Goal: Transaction & Acquisition: Book appointment/travel/reservation

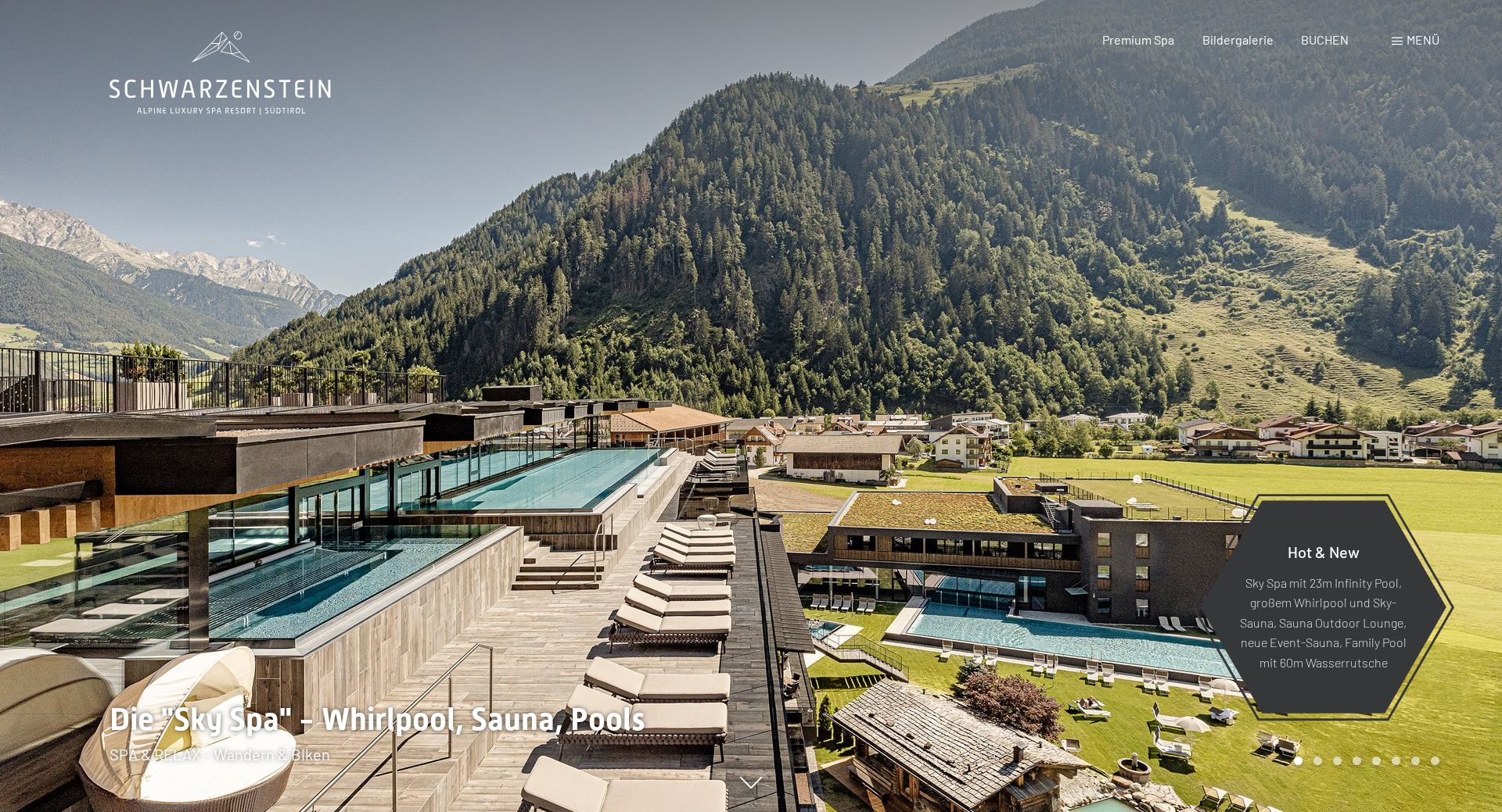
click at [1401, 38] on div "Menü" at bounding box center [1415, 39] width 48 height 17
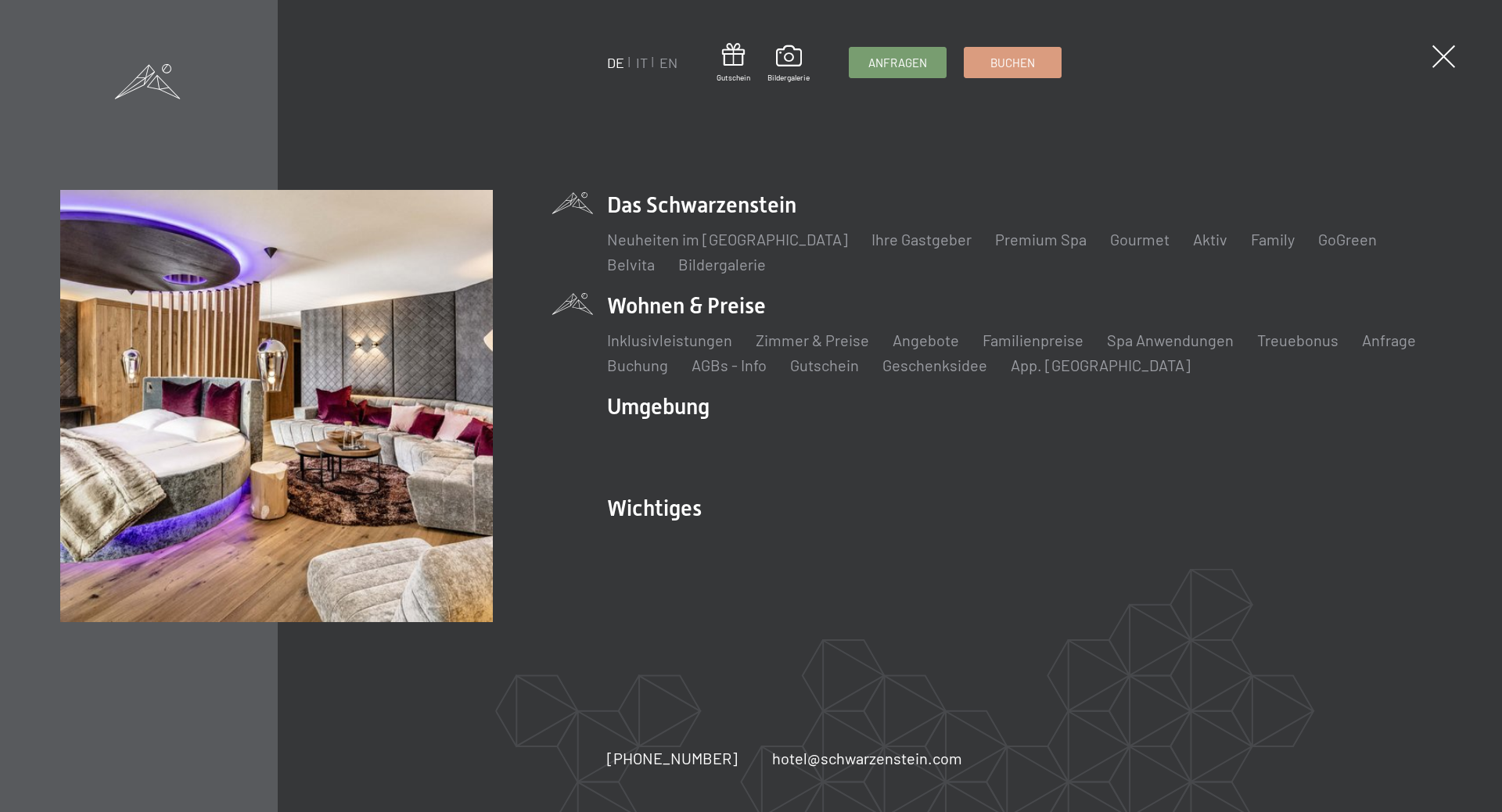
click at [693, 306] on li "Wohnen & Preise Inklusivleistungen Zimmer & Preise Liste Angebote Liste Familie…" at bounding box center [1023, 334] width 834 height 86
click at [780, 342] on link "Zimmer & Preise" at bounding box center [812, 340] width 113 height 19
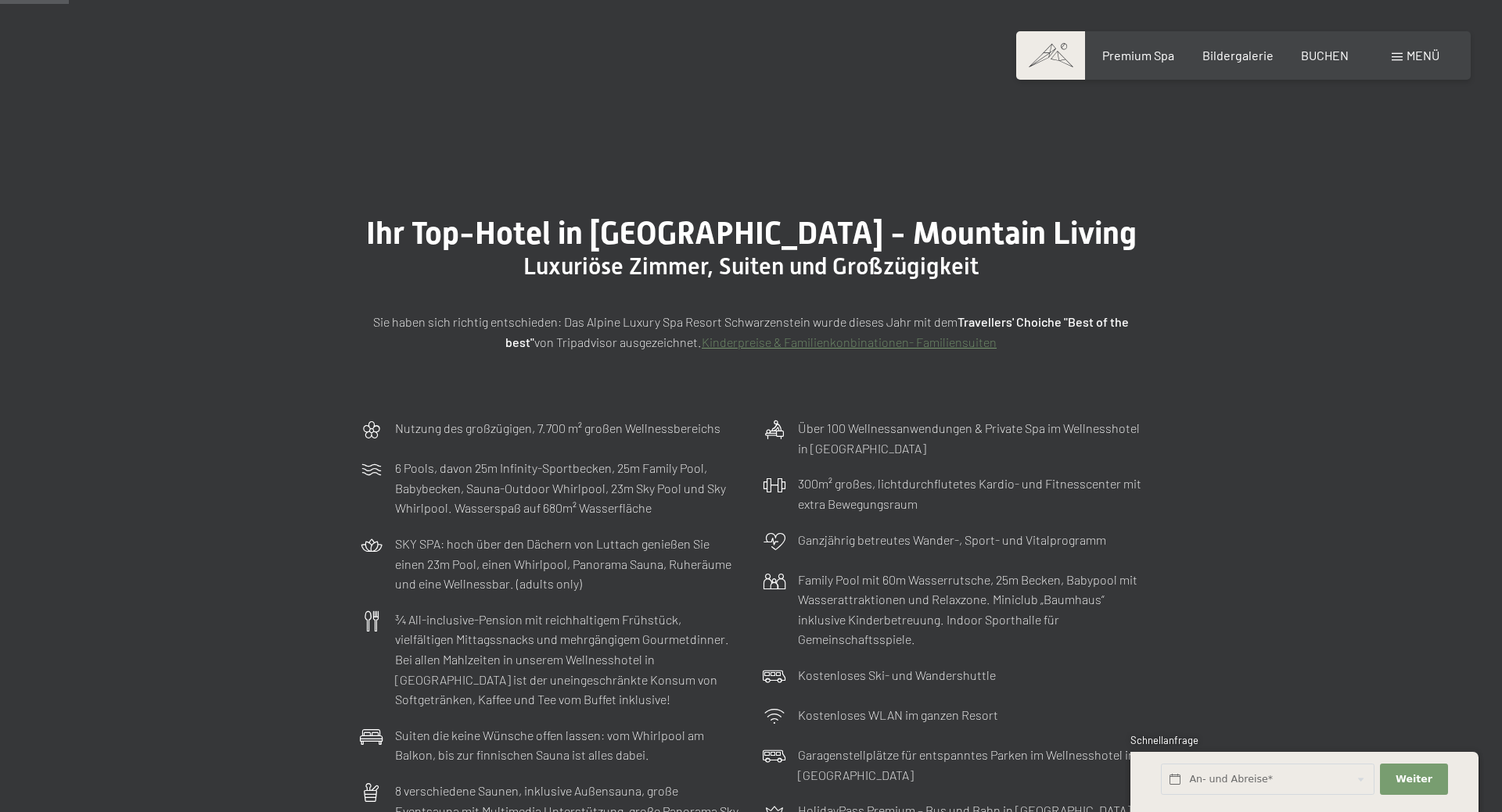
scroll to position [239, 0]
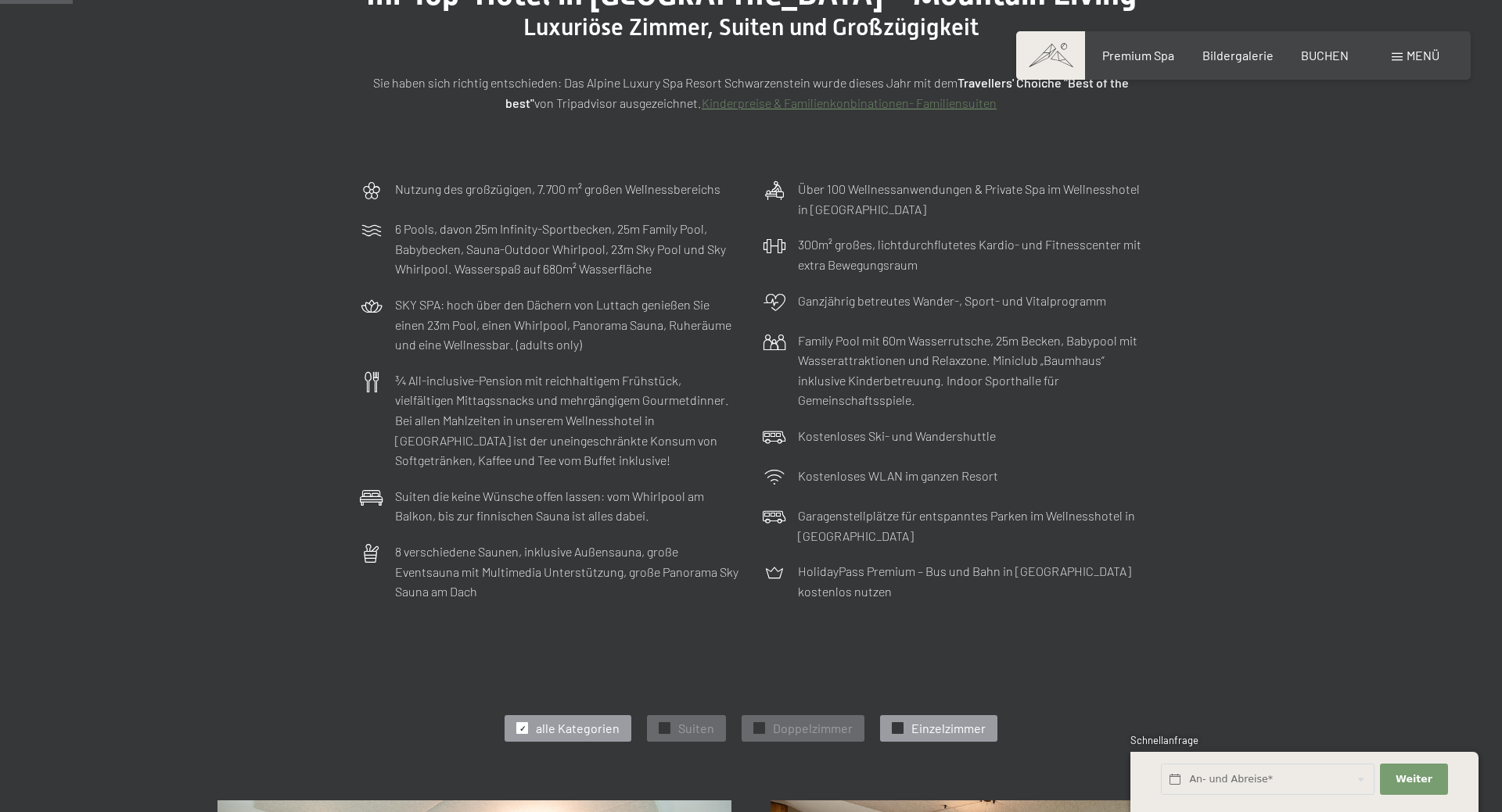
click at [904, 729] on div "✓ Einzelzimmer" at bounding box center [939, 729] width 117 height 26
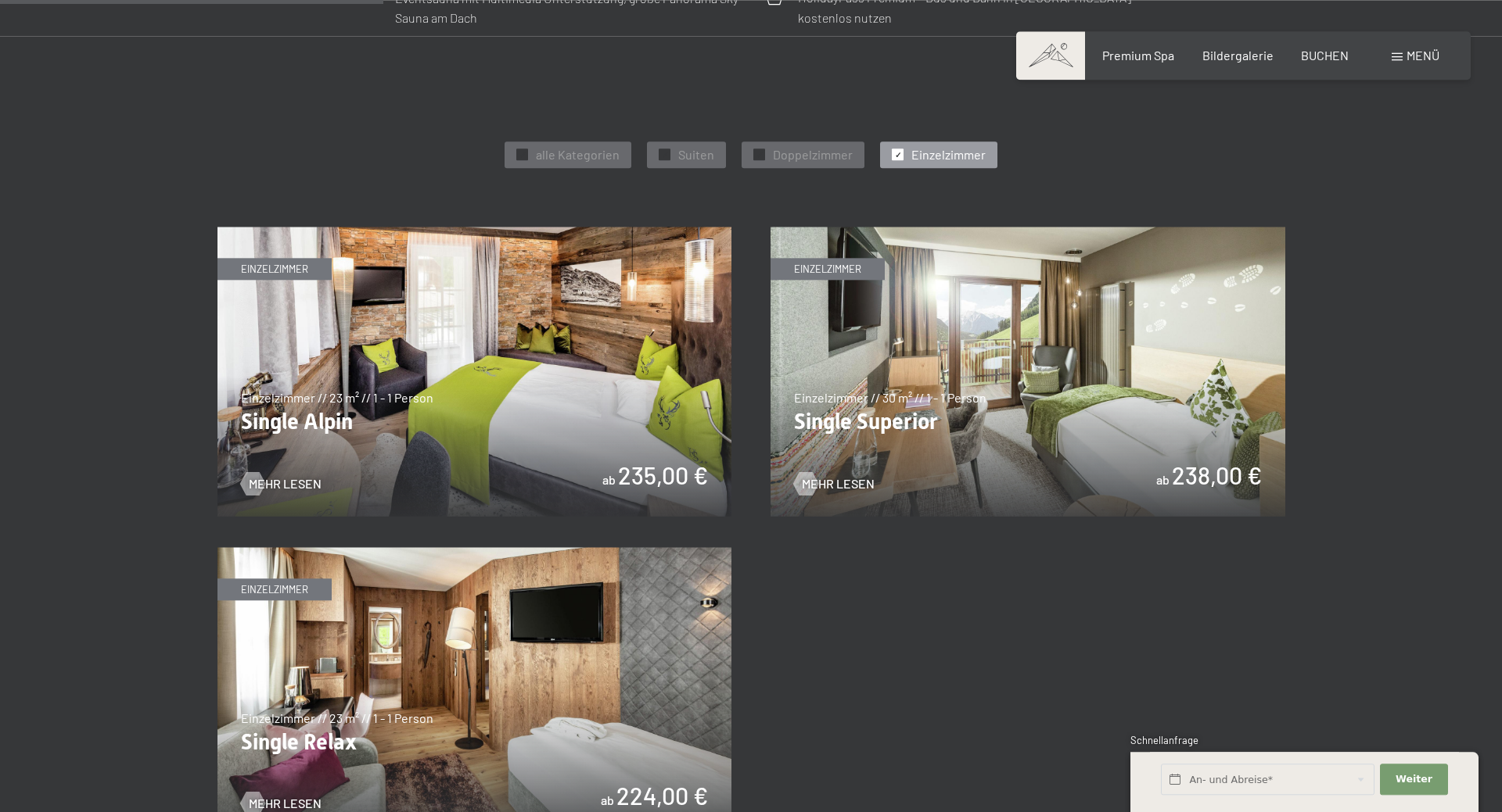
scroll to position [877, 0]
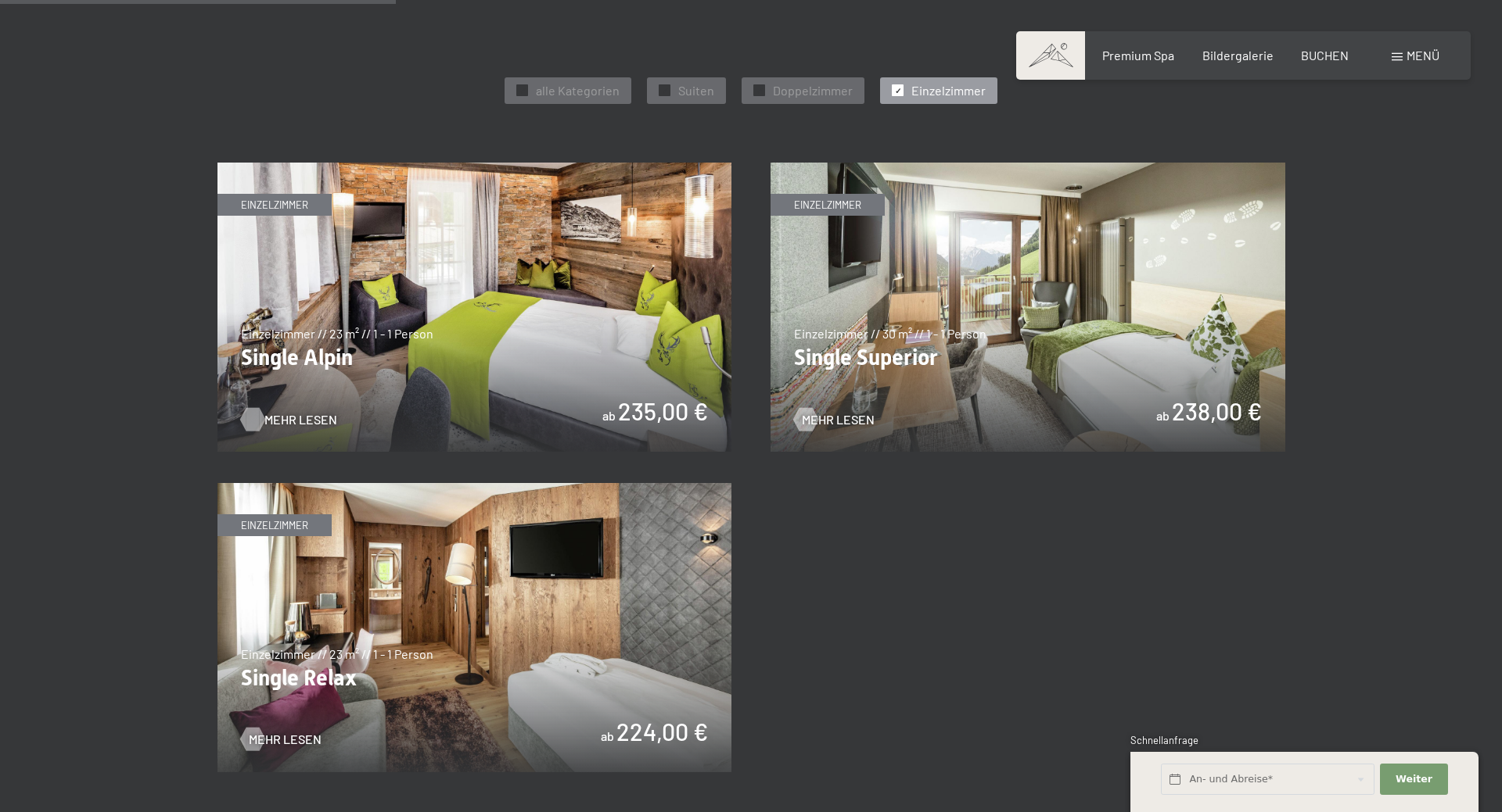
click at [307, 415] on span "Mehr Lesen" at bounding box center [300, 419] width 72 height 17
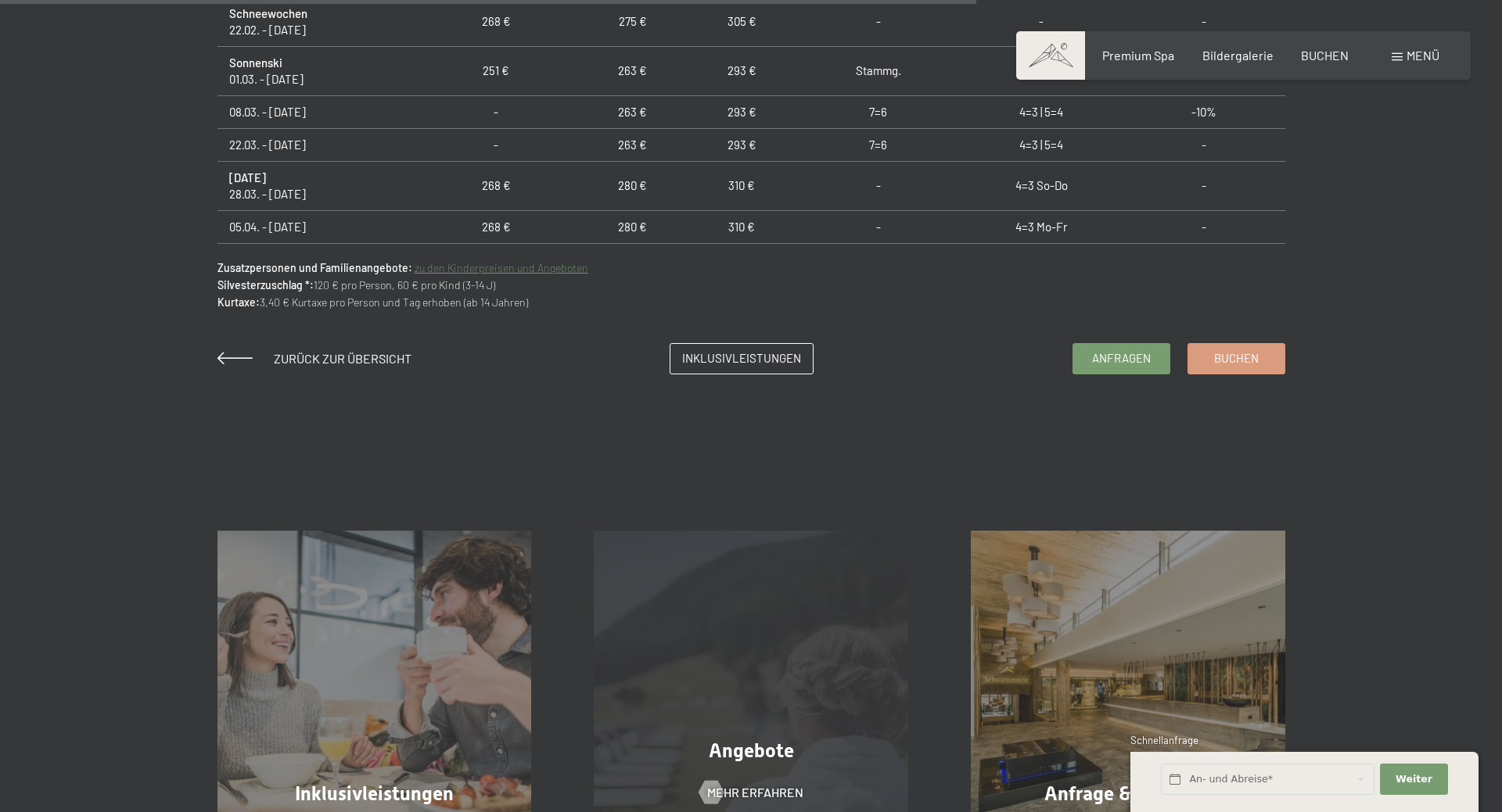
scroll to position [1515, 0]
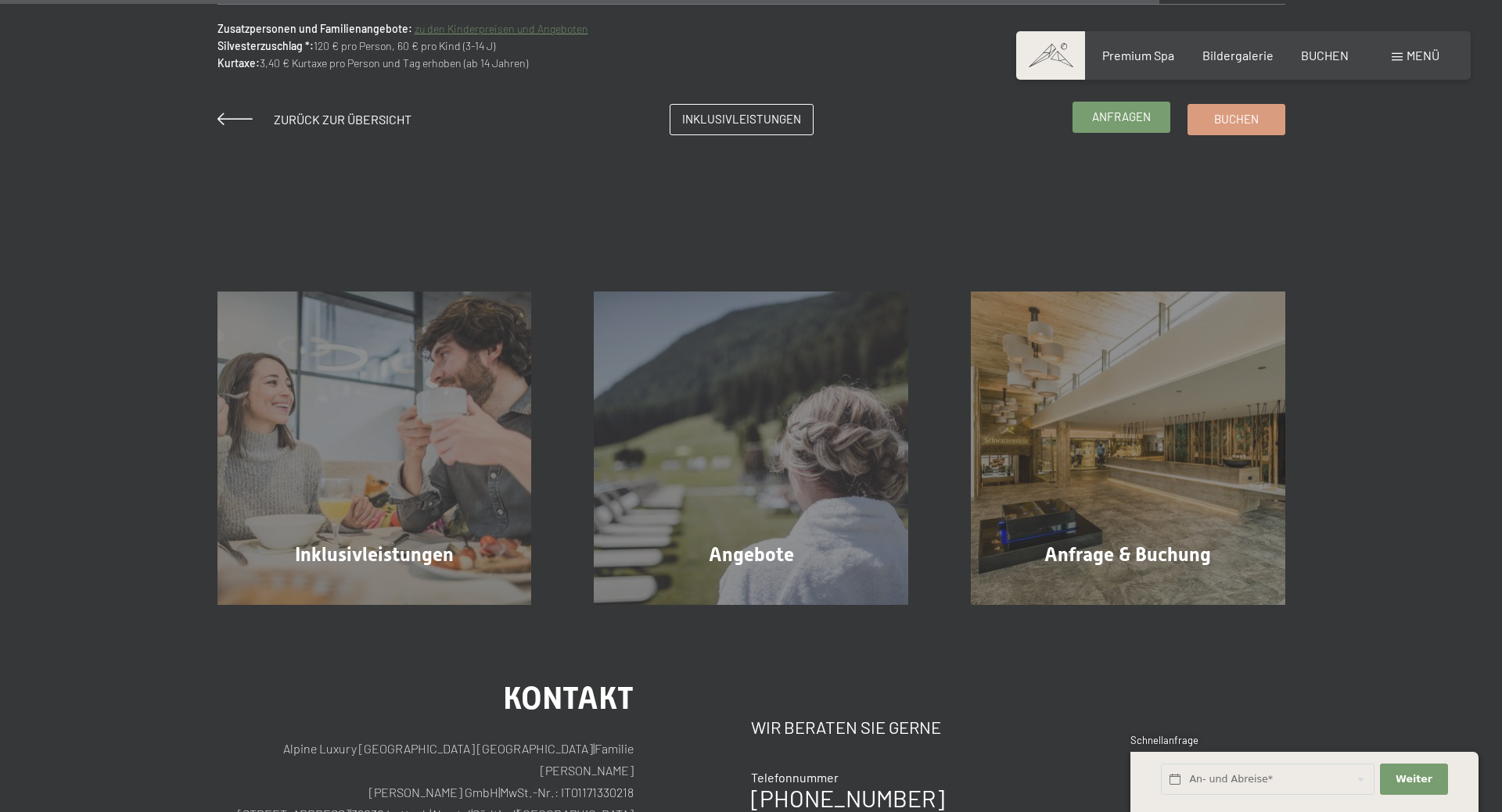
click at [1129, 125] on span "Anfragen" at bounding box center [1121, 117] width 58 height 17
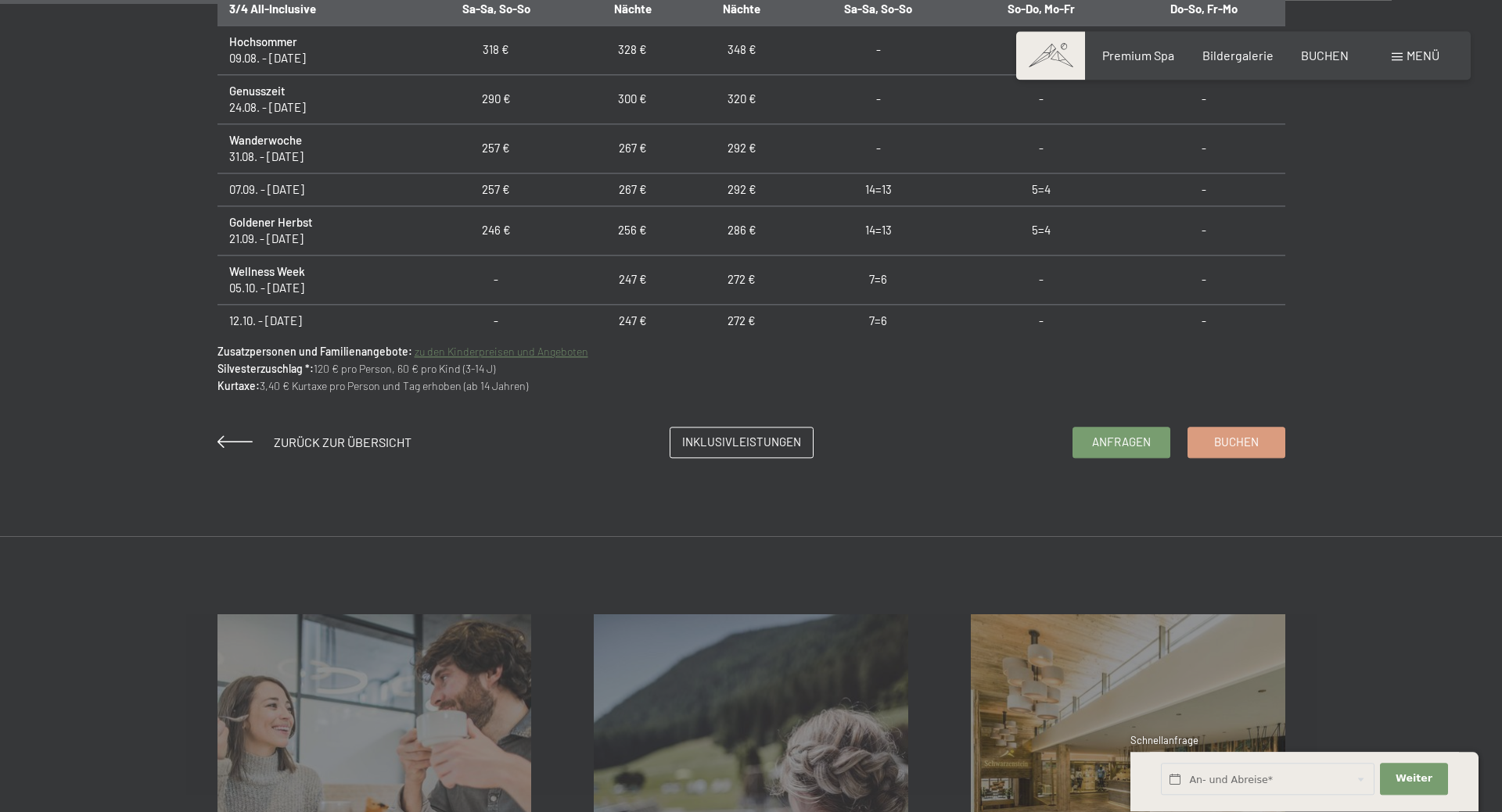
scroll to position [1196, 0]
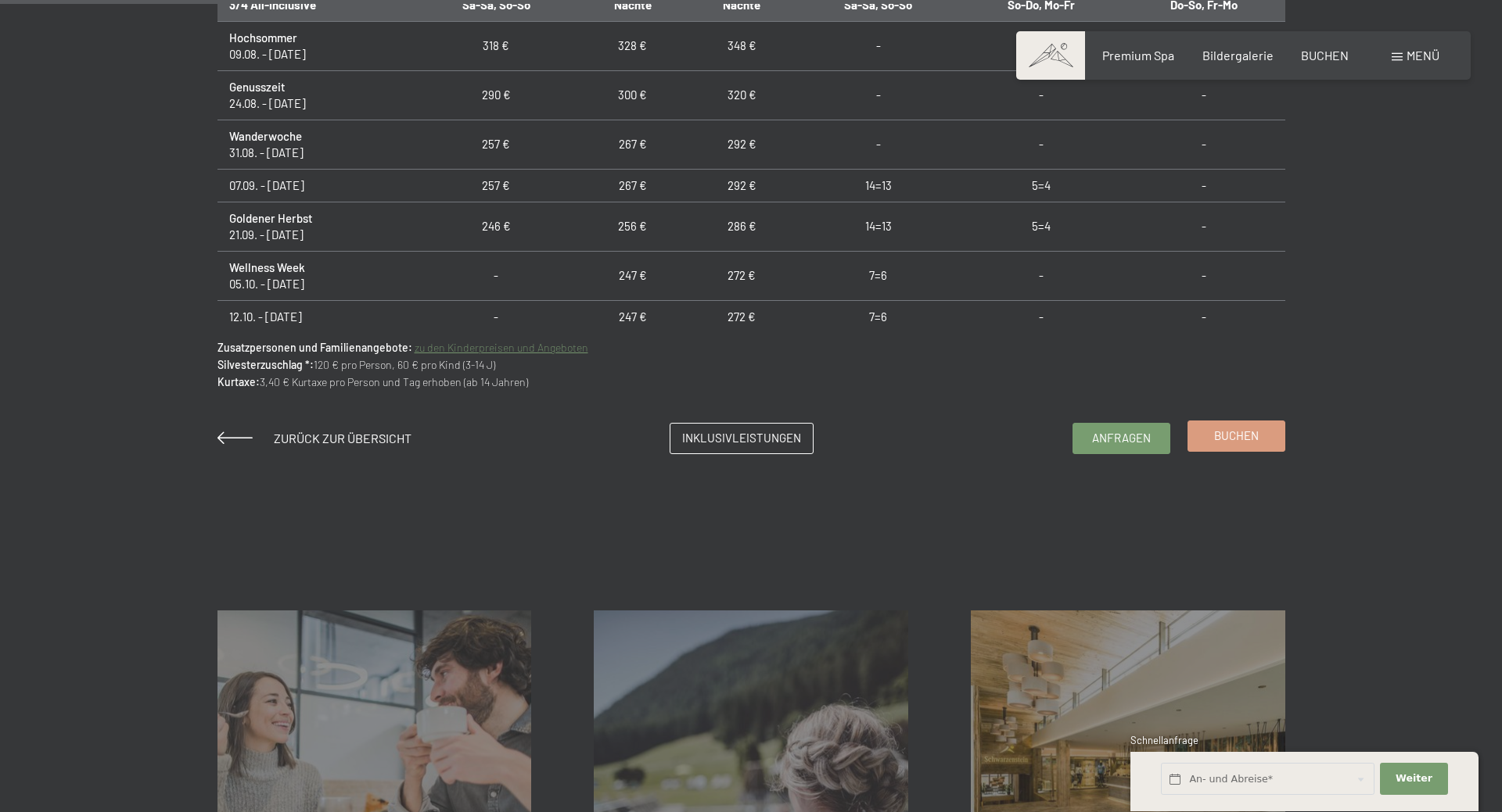
click at [1234, 439] on span "Buchen" at bounding box center [1236, 436] width 44 height 17
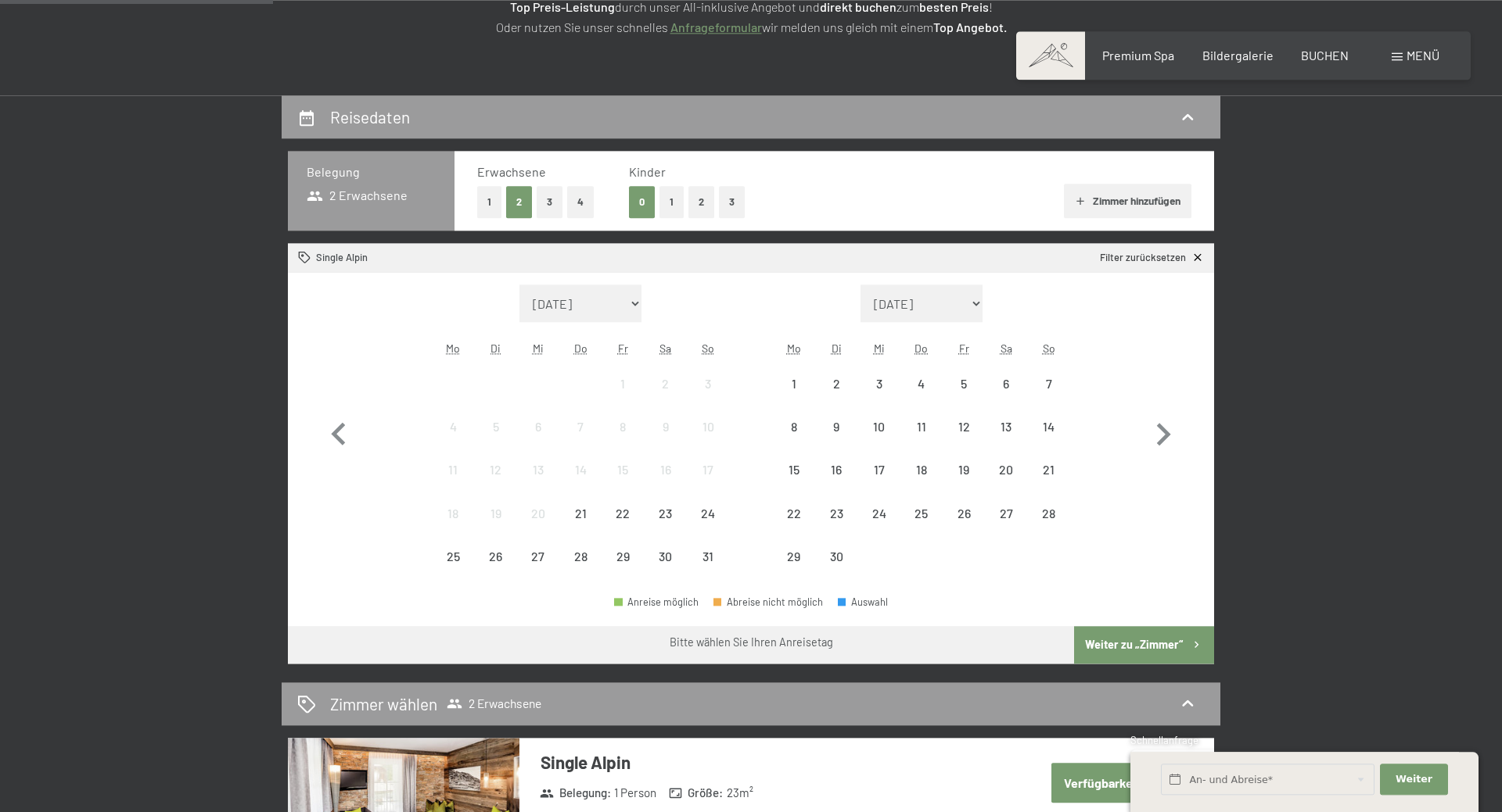
scroll to position [319, 0]
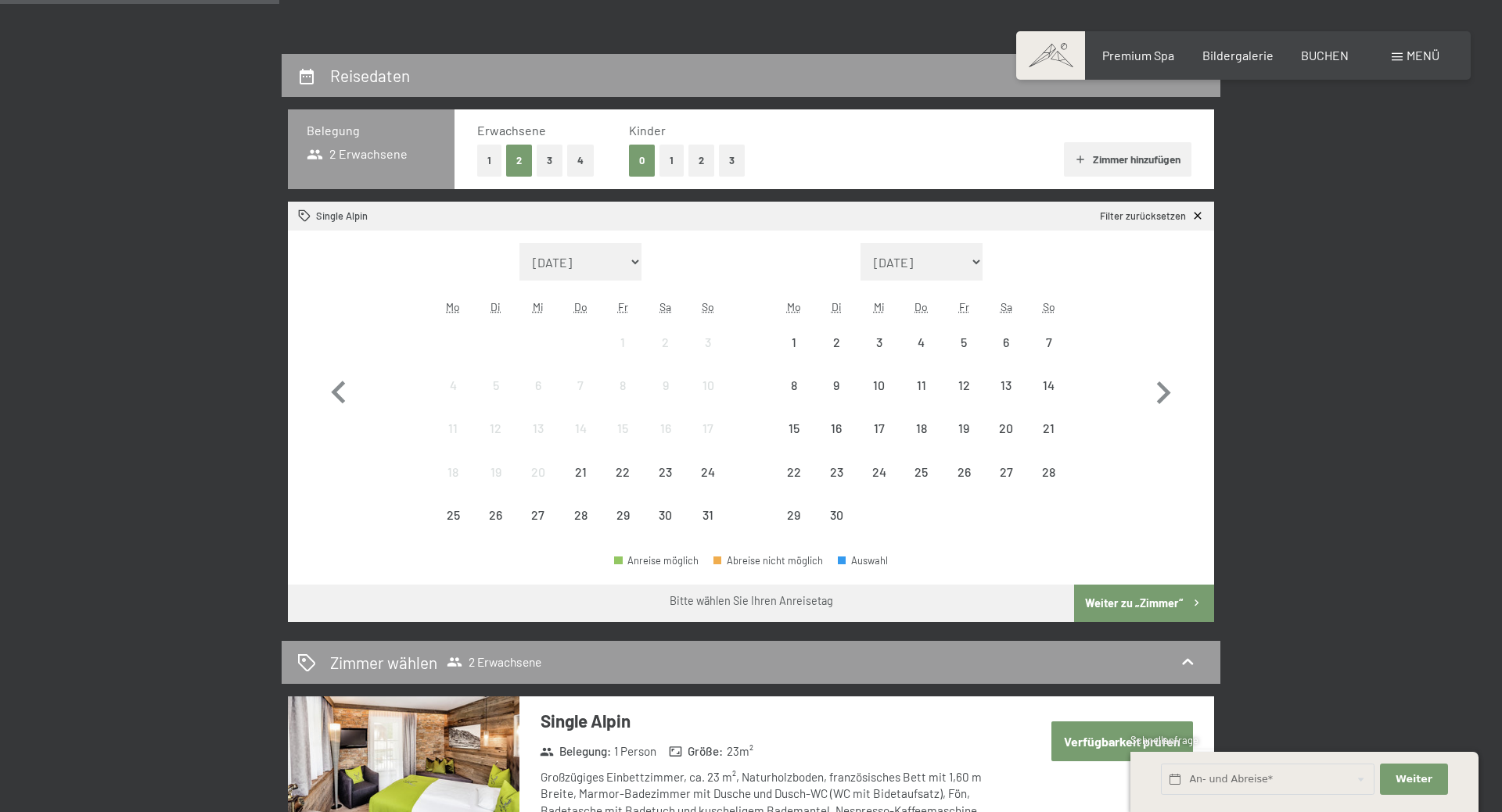
click at [488, 158] on button "1" at bounding box center [488, 161] width 24 height 32
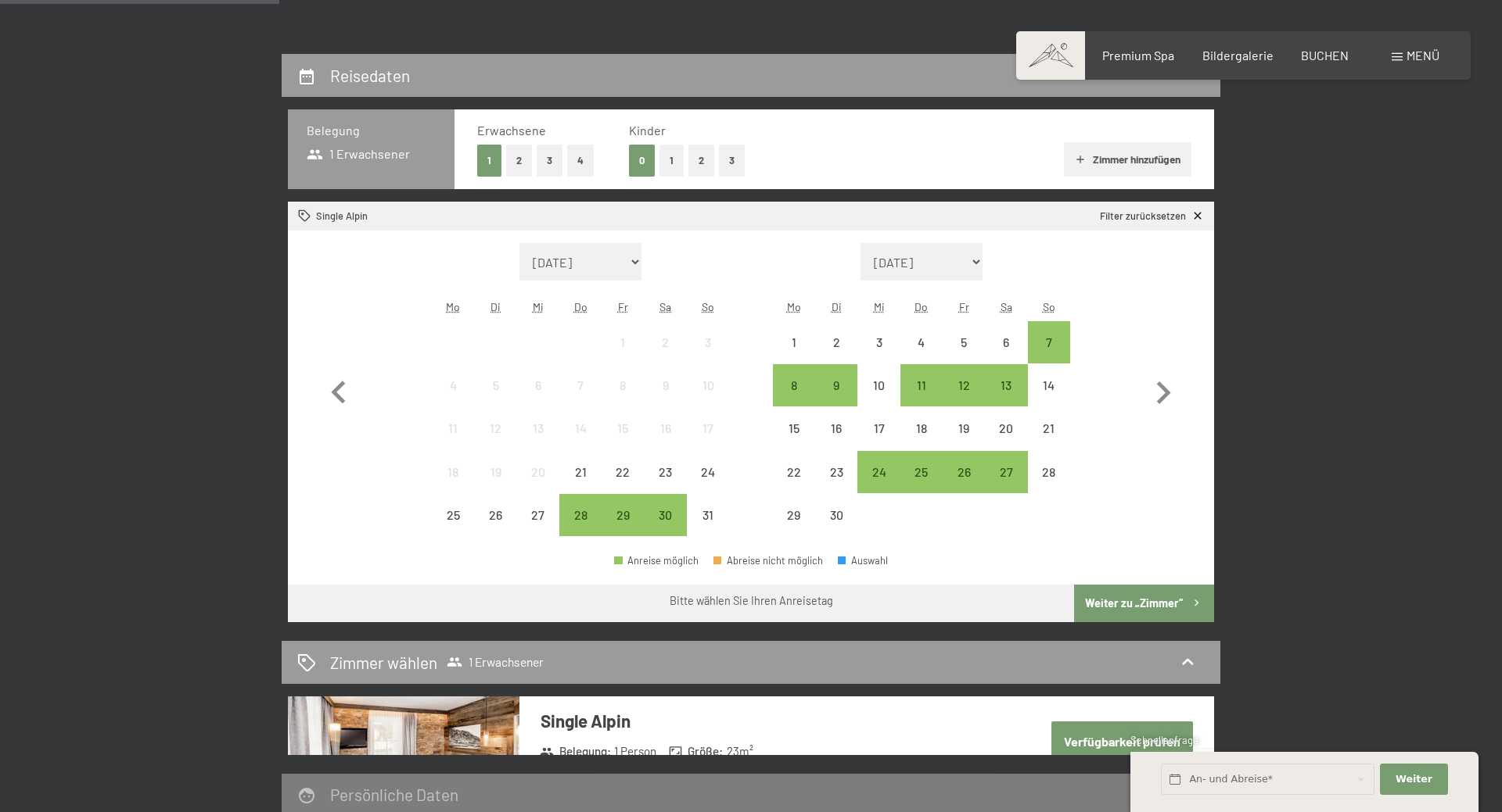
drag, startPoint x: 1103, startPoint y: 161, endPoint x: 970, endPoint y: 162, distance: 133.0
click at [1105, 160] on button "Zimmer hinzufügen" at bounding box center [1128, 159] width 127 height 34
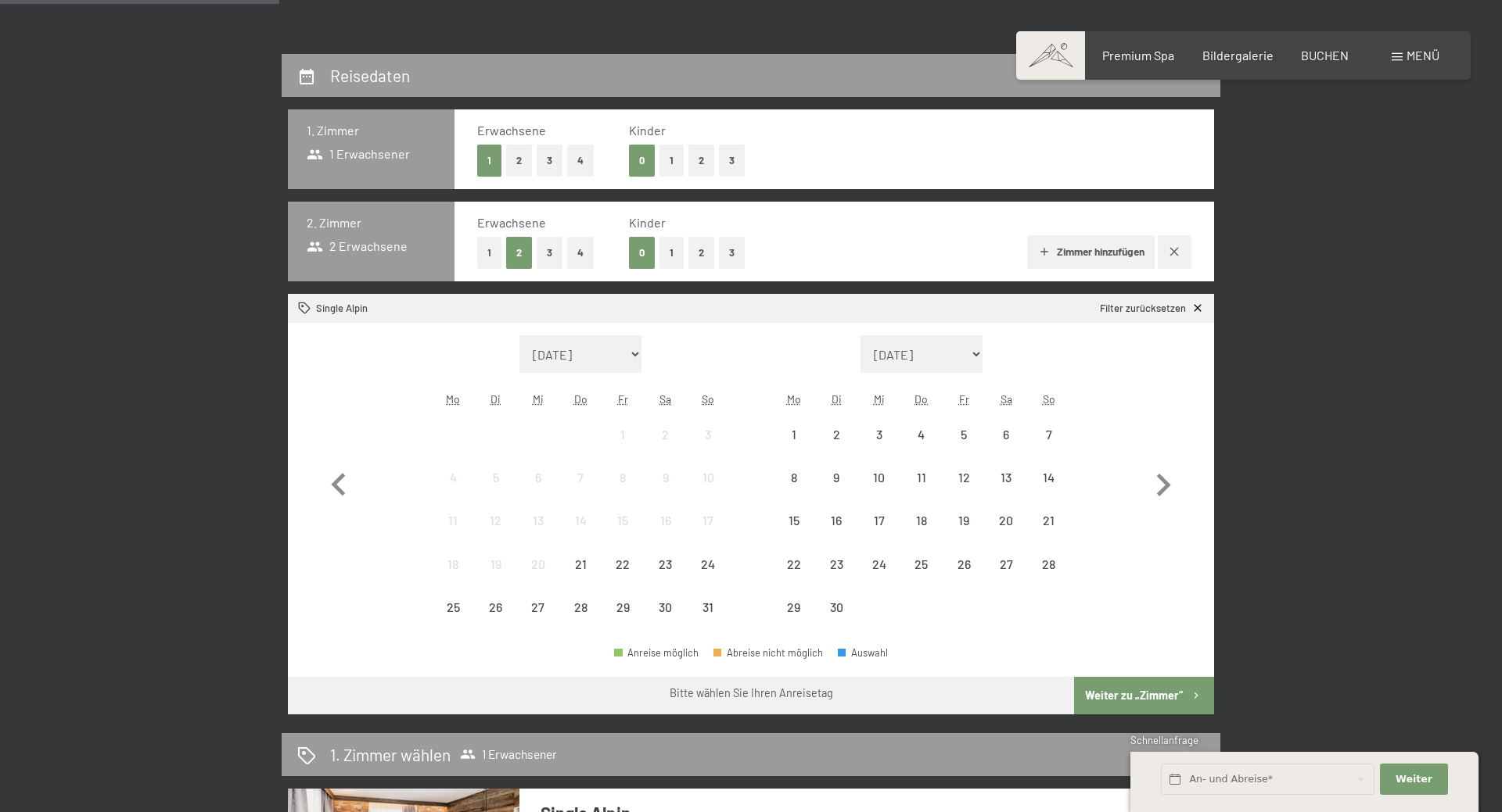
click at [482, 250] on button "1" at bounding box center [488, 252] width 24 height 32
click at [1148, 484] on icon "button" at bounding box center [1163, 485] width 45 height 45
select select "[DATE]"
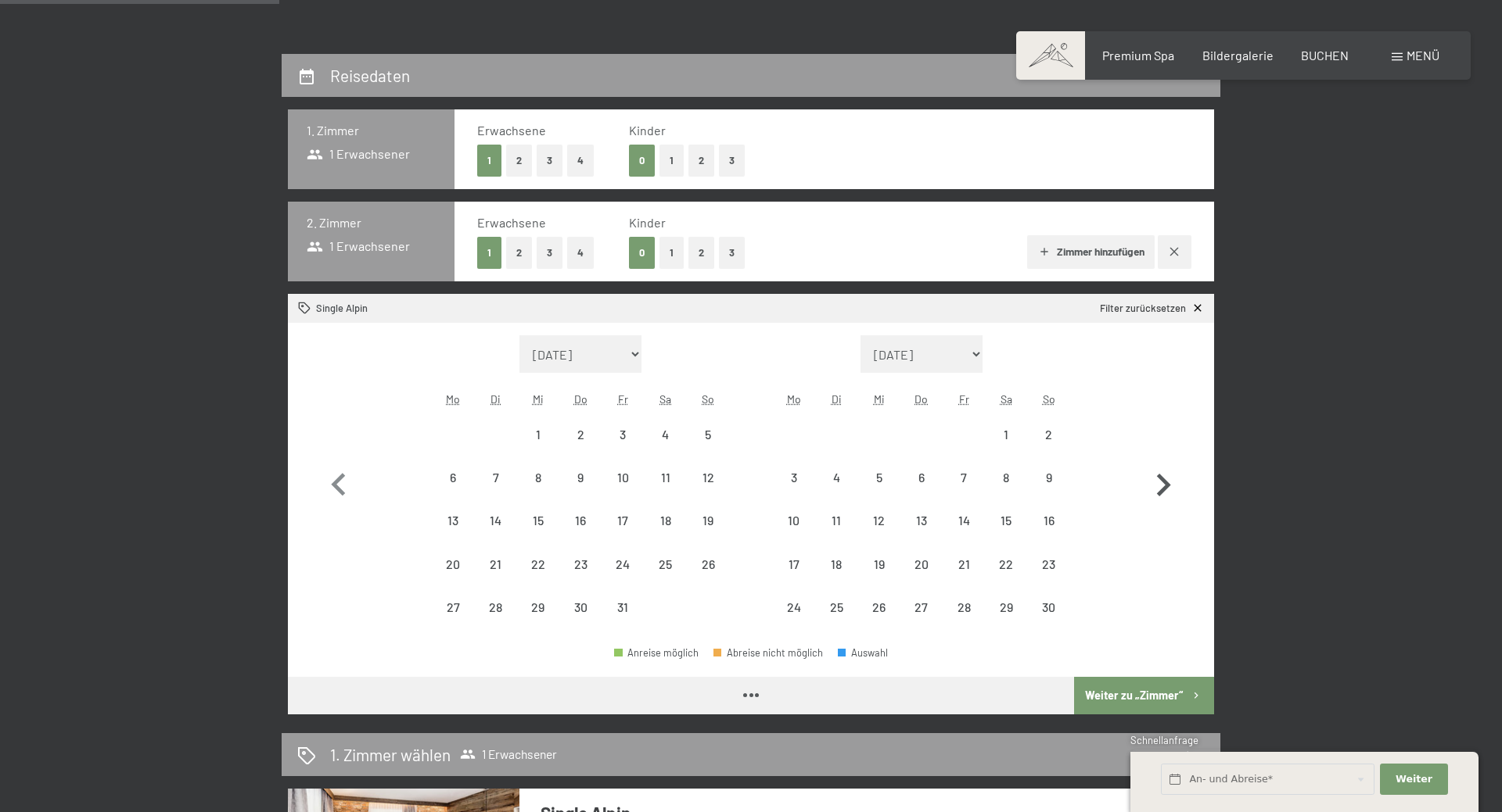
click at [1148, 484] on icon "button" at bounding box center [1163, 485] width 45 height 45
select select "[DATE]"
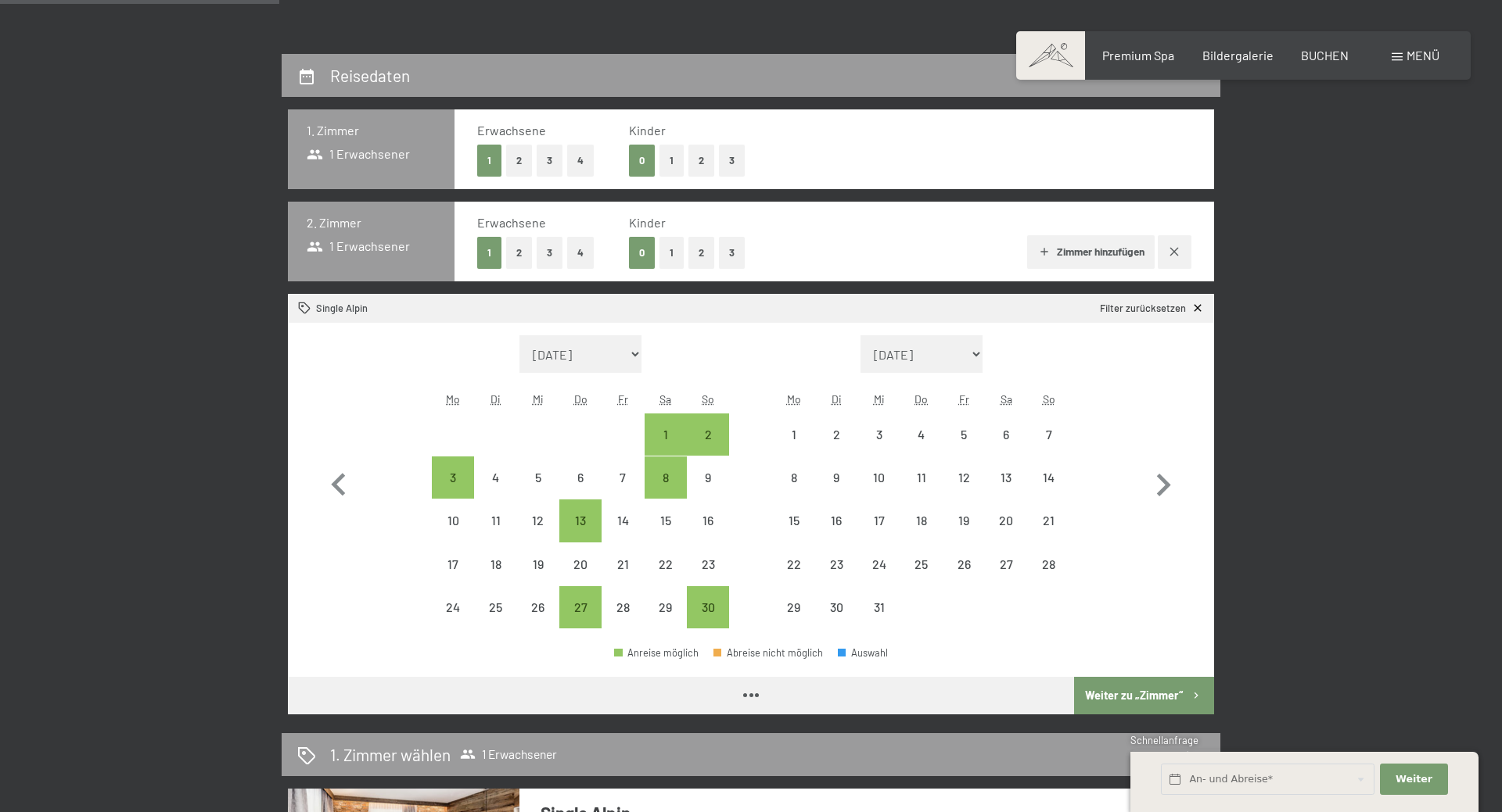
select select "[DATE]"
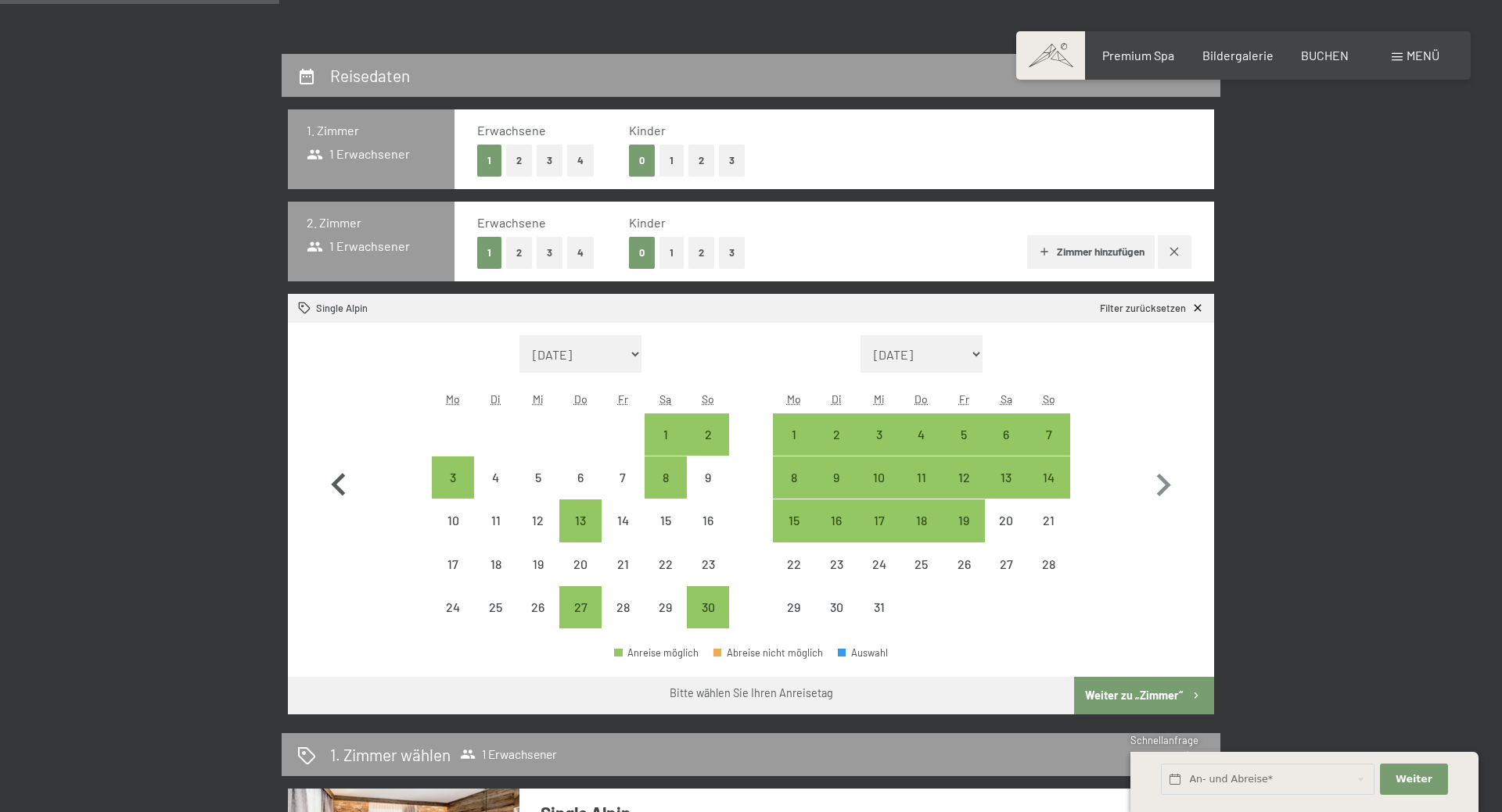
click at [343, 490] on icon "button" at bounding box center [338, 485] width 45 height 45
select select "[DATE]"
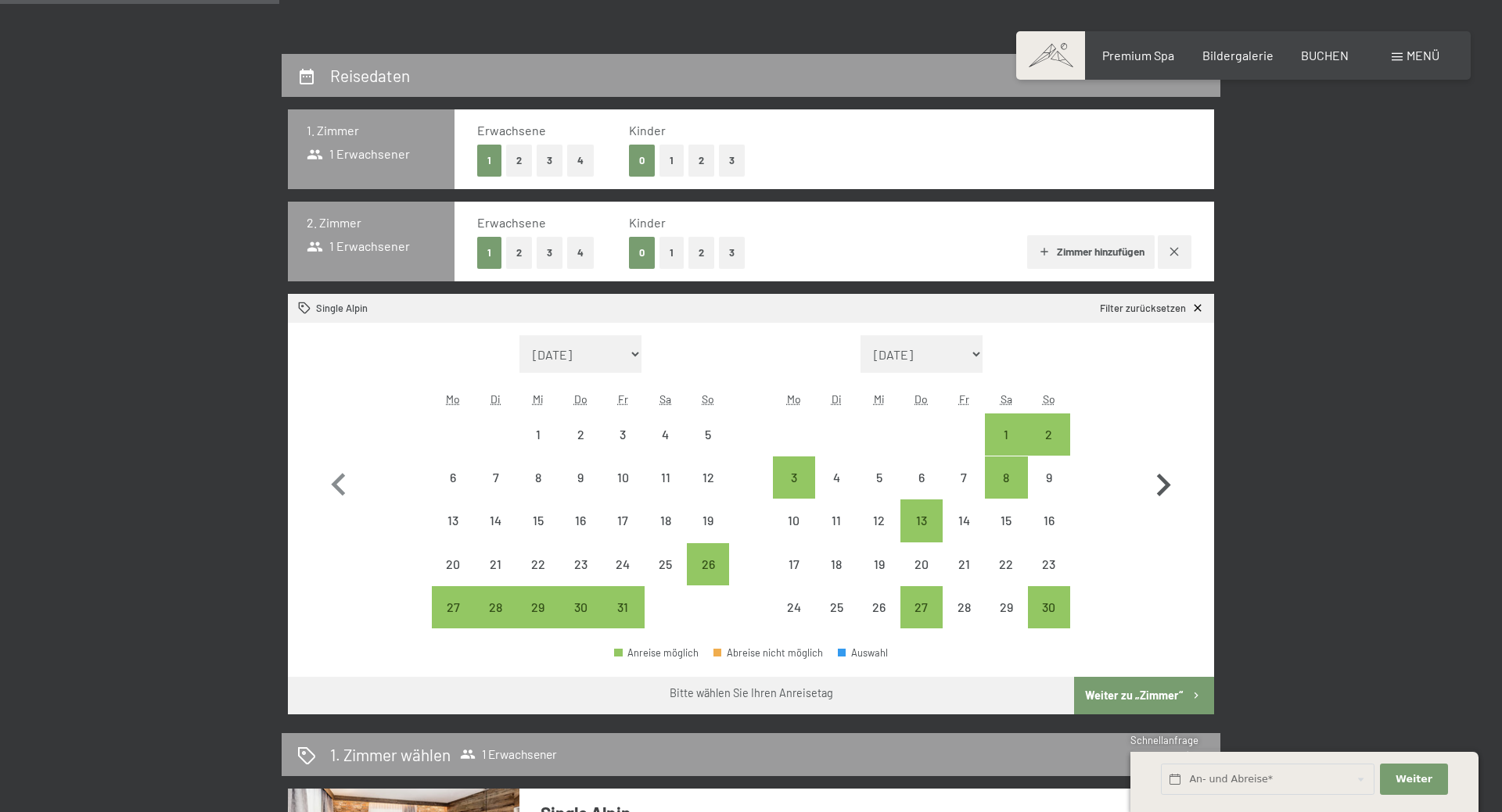
click at [1182, 487] on icon "button" at bounding box center [1163, 485] width 45 height 45
select select "[DATE]"
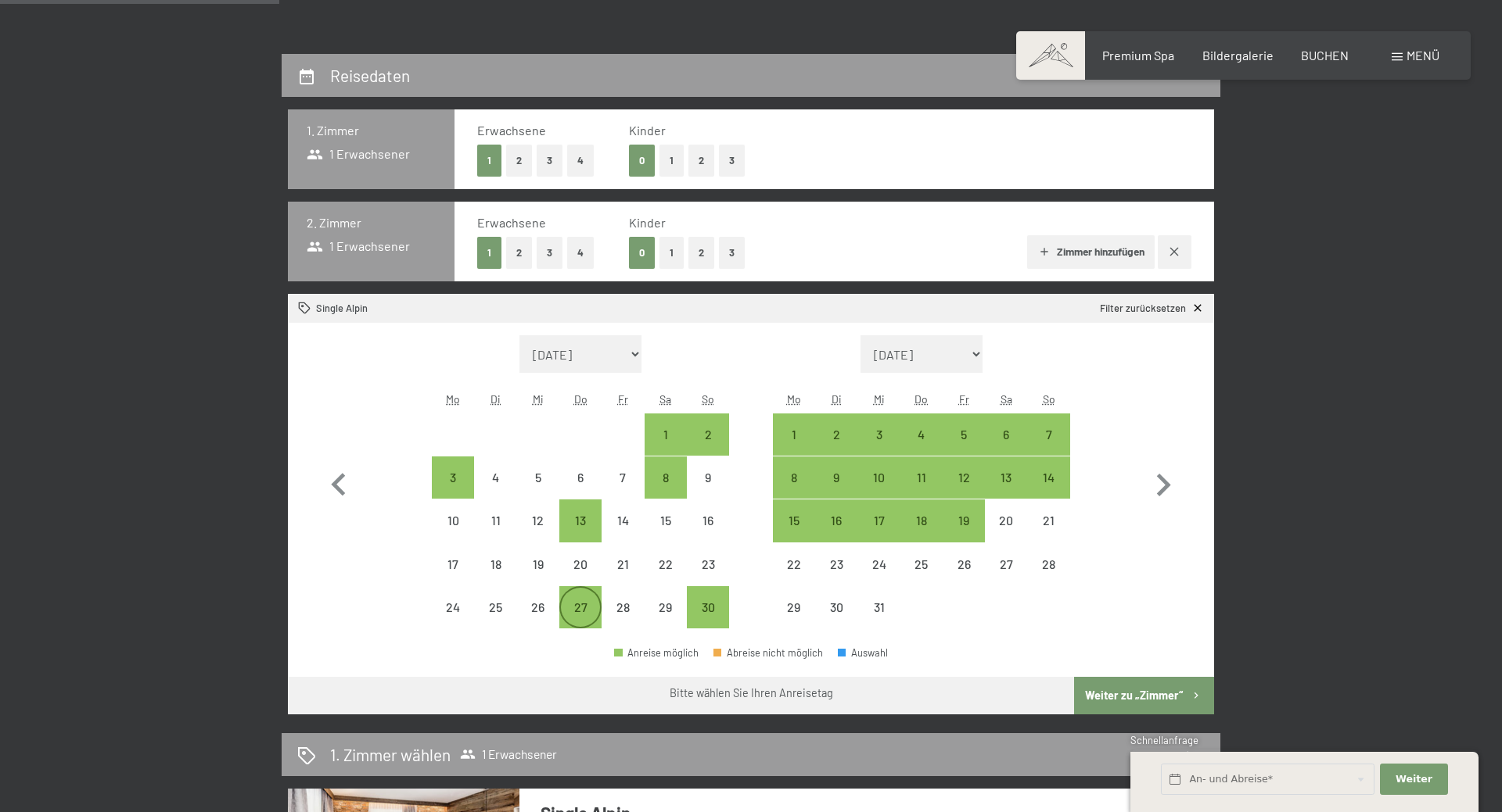
click at [588, 605] on div "27" at bounding box center [580, 620] width 39 height 39
select select "[DATE]"
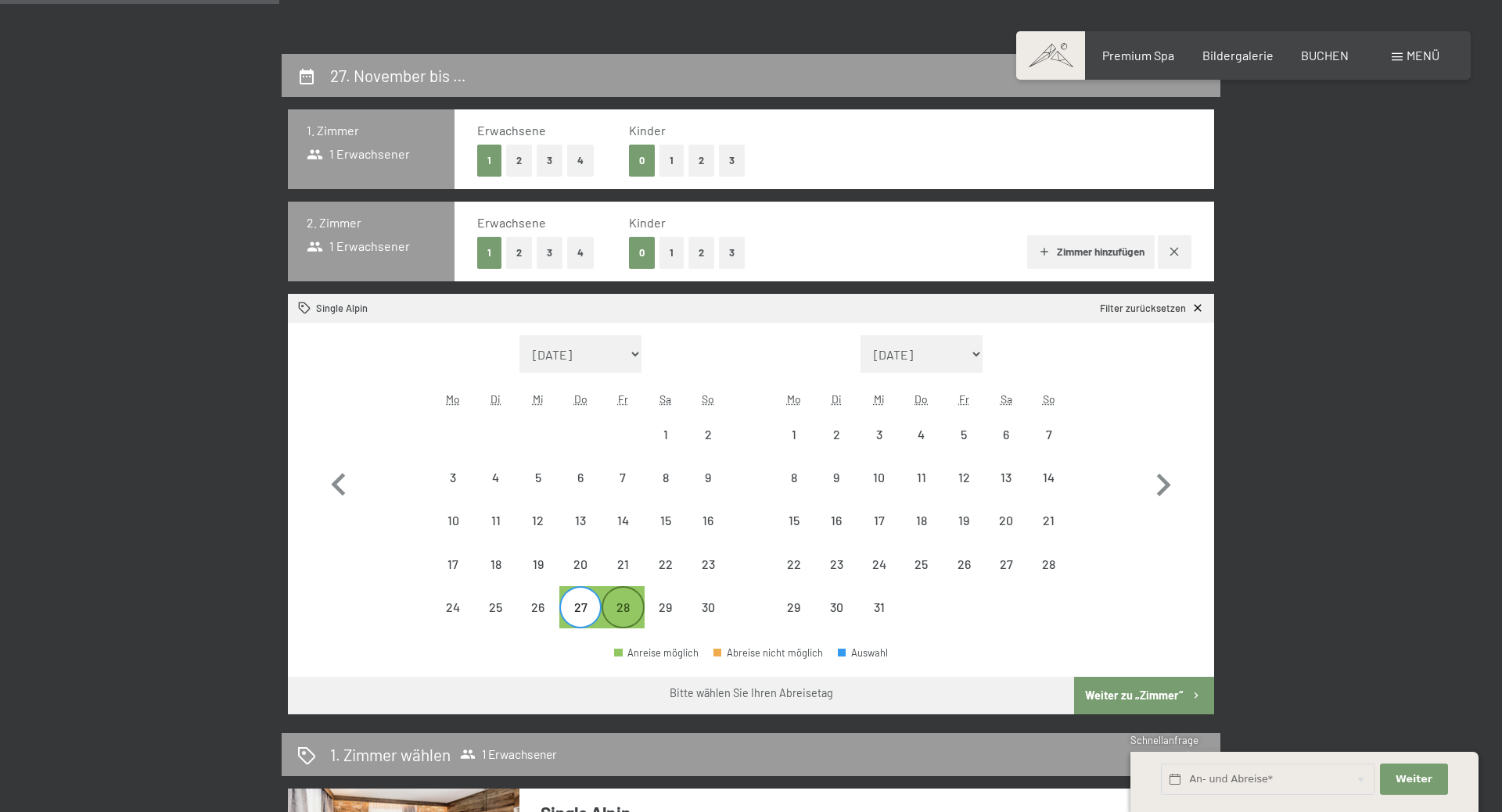
click at [631, 610] on div "28" at bounding box center [623, 620] width 39 height 39
select select "[DATE]"
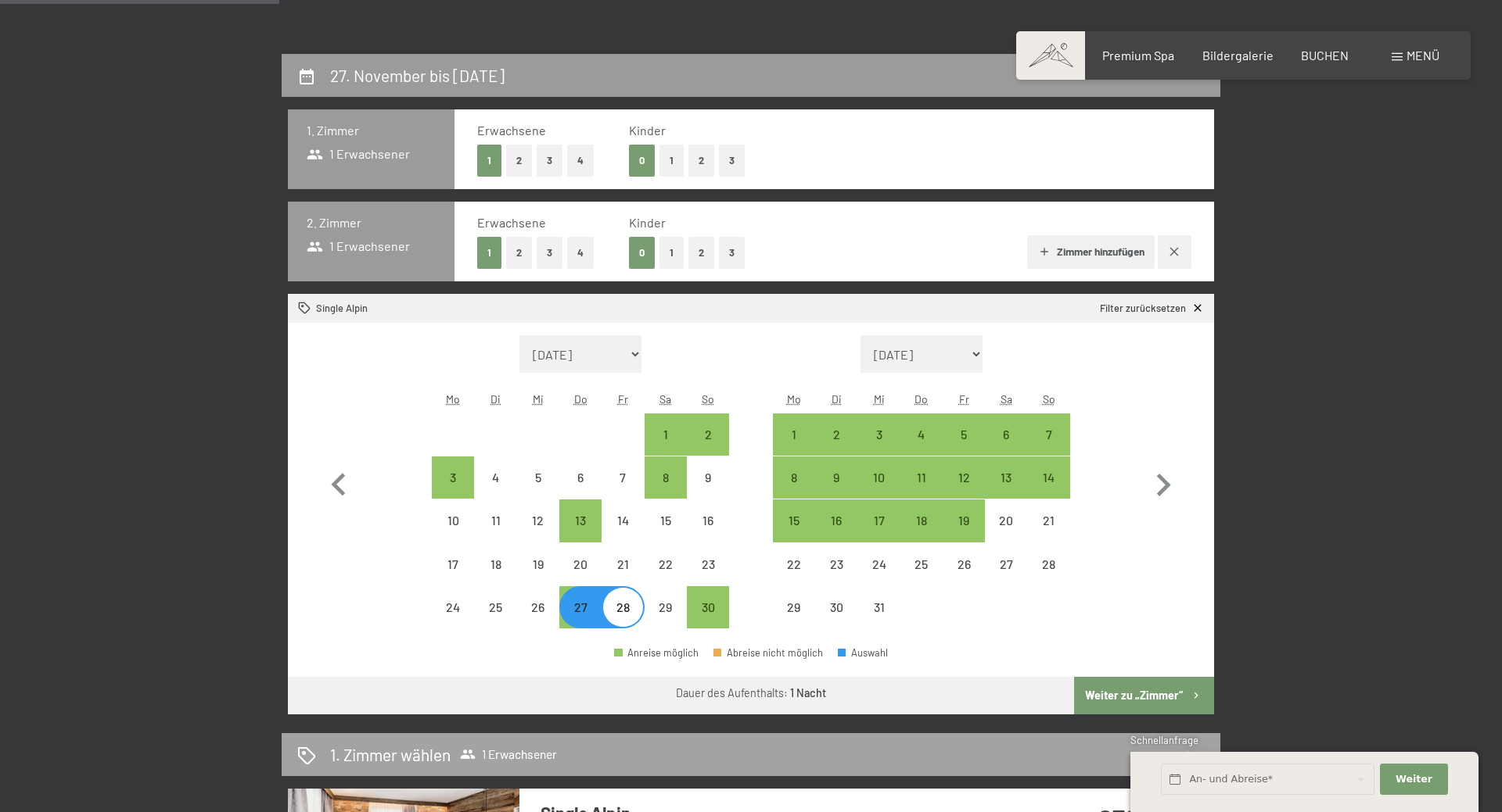
click at [1105, 699] on button "Weiter zu „Zimmer“" at bounding box center [1143, 695] width 140 height 38
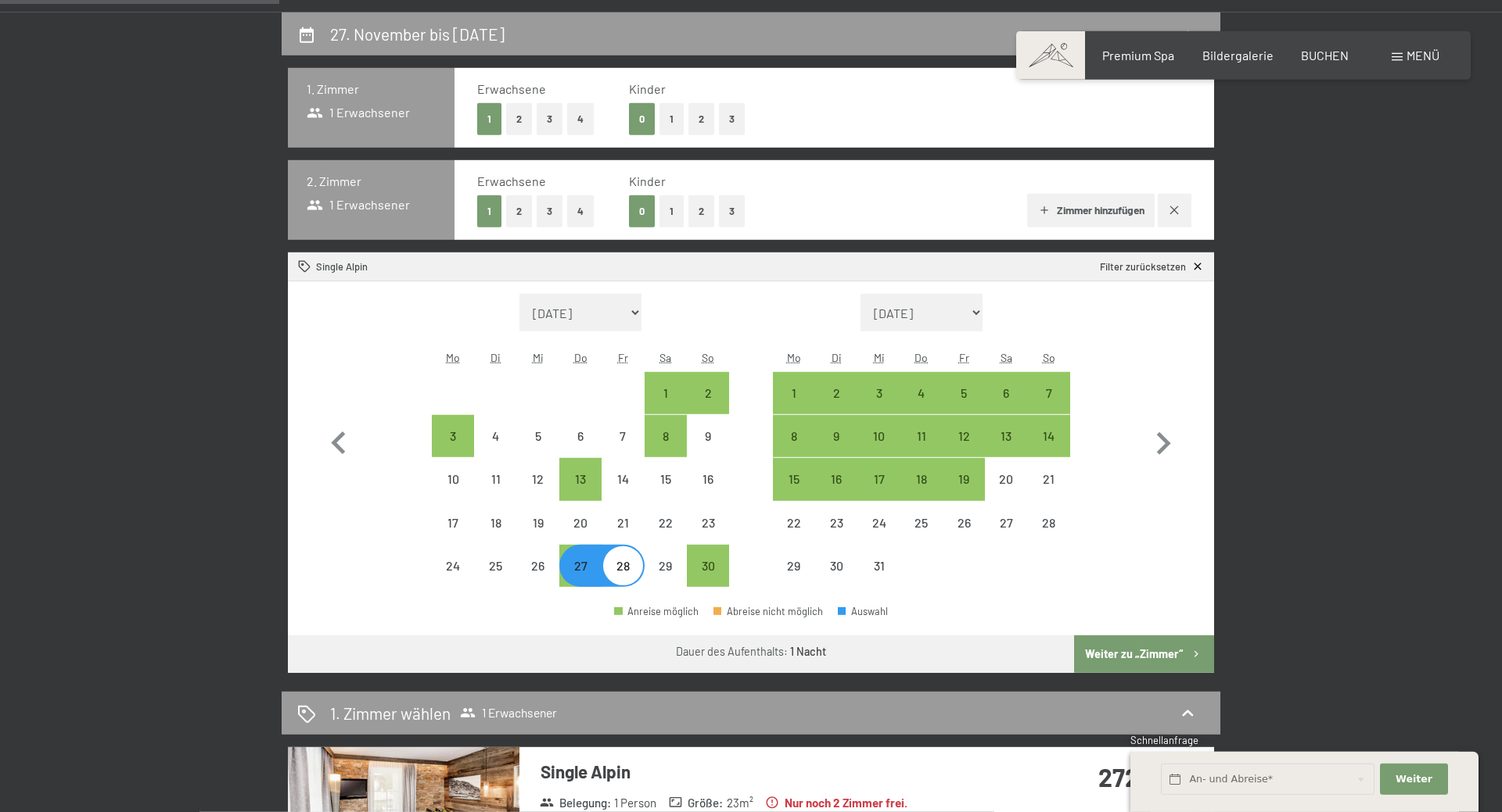
select select "[DATE]"
